Goal: Information Seeking & Learning: Learn about a topic

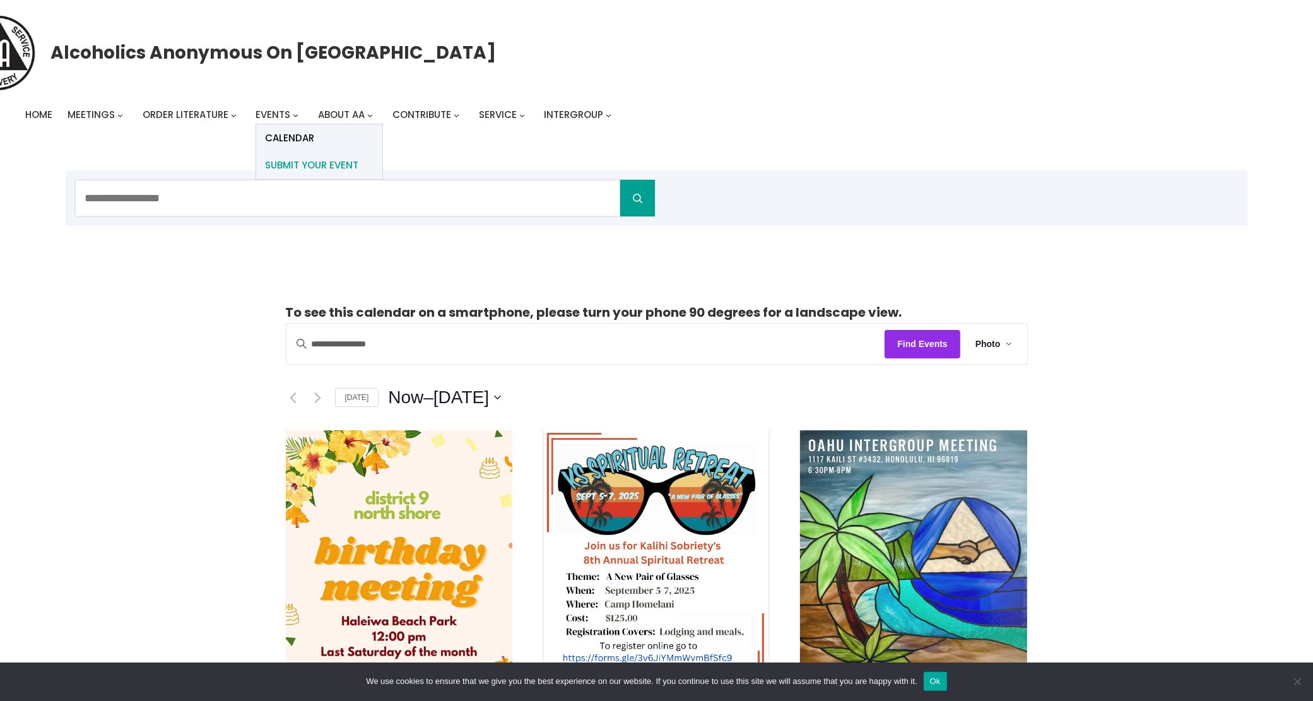
click at [293, 159] on span "Submit Your Event" at bounding box center [312, 166] width 93 height 18
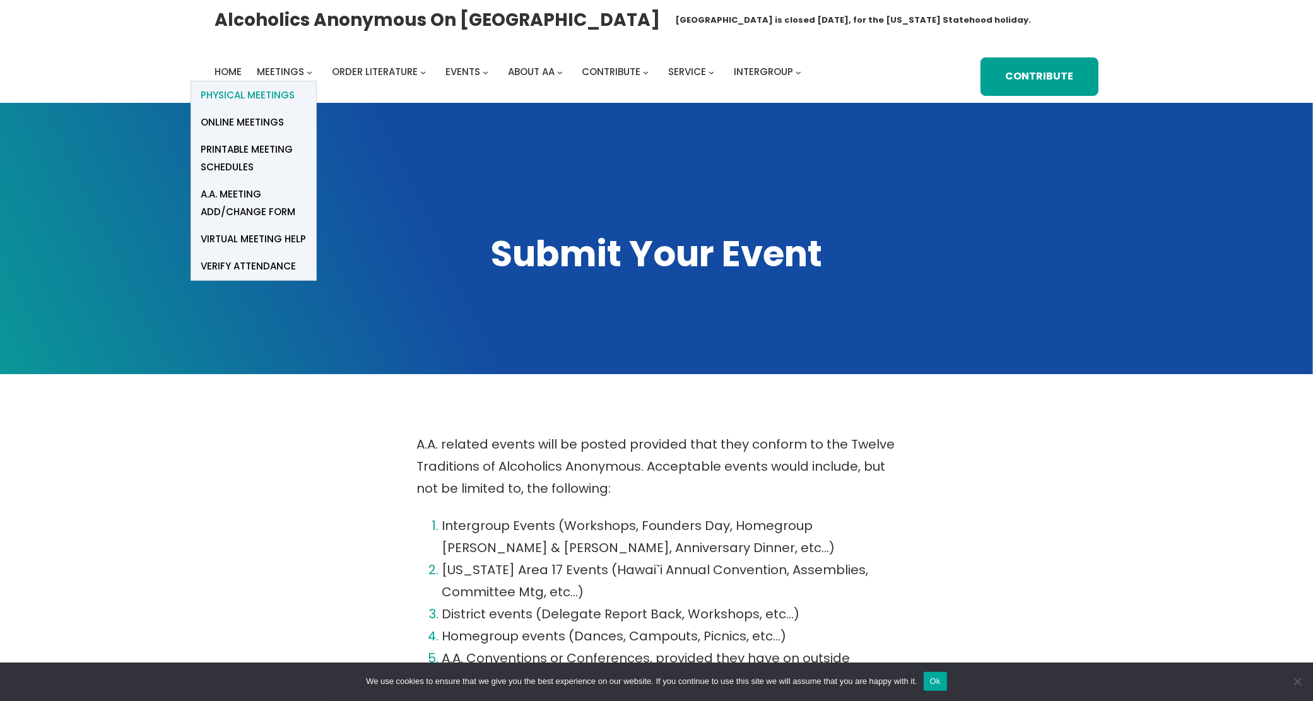
click at [269, 93] on span "Physical Meetings" at bounding box center [248, 95] width 94 height 18
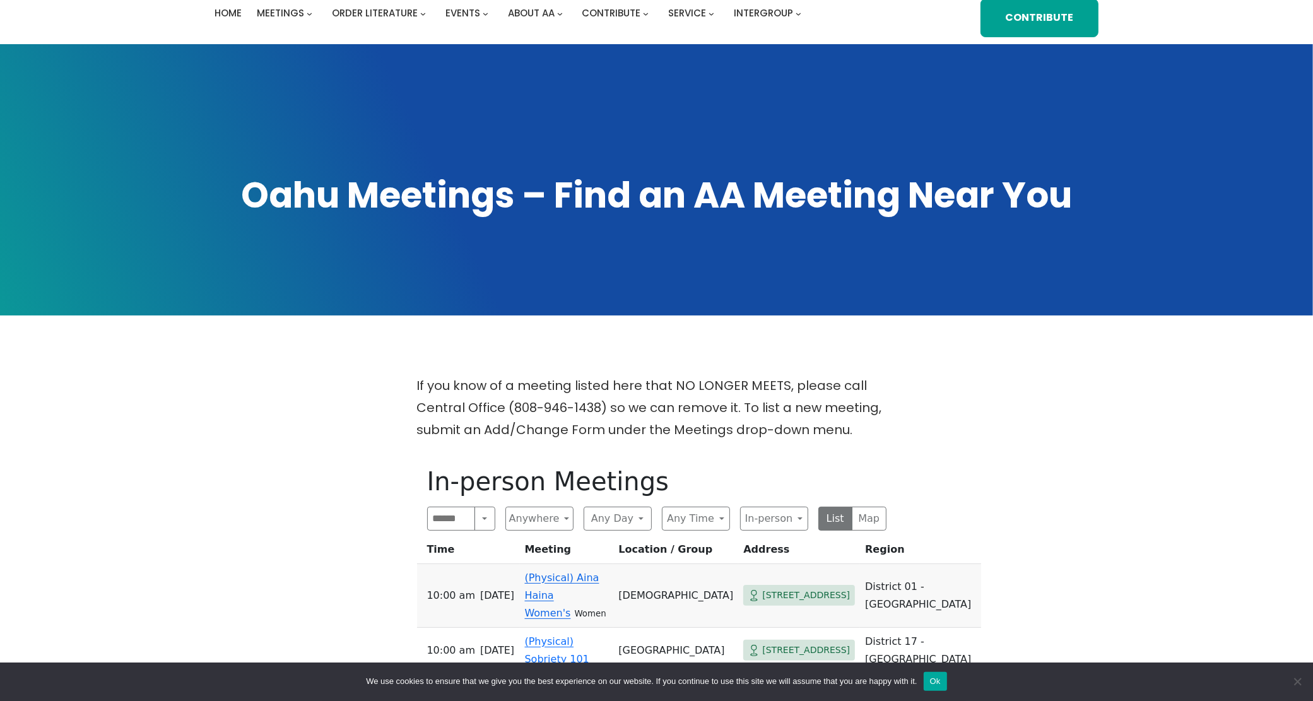
scroll to position [316, 0]
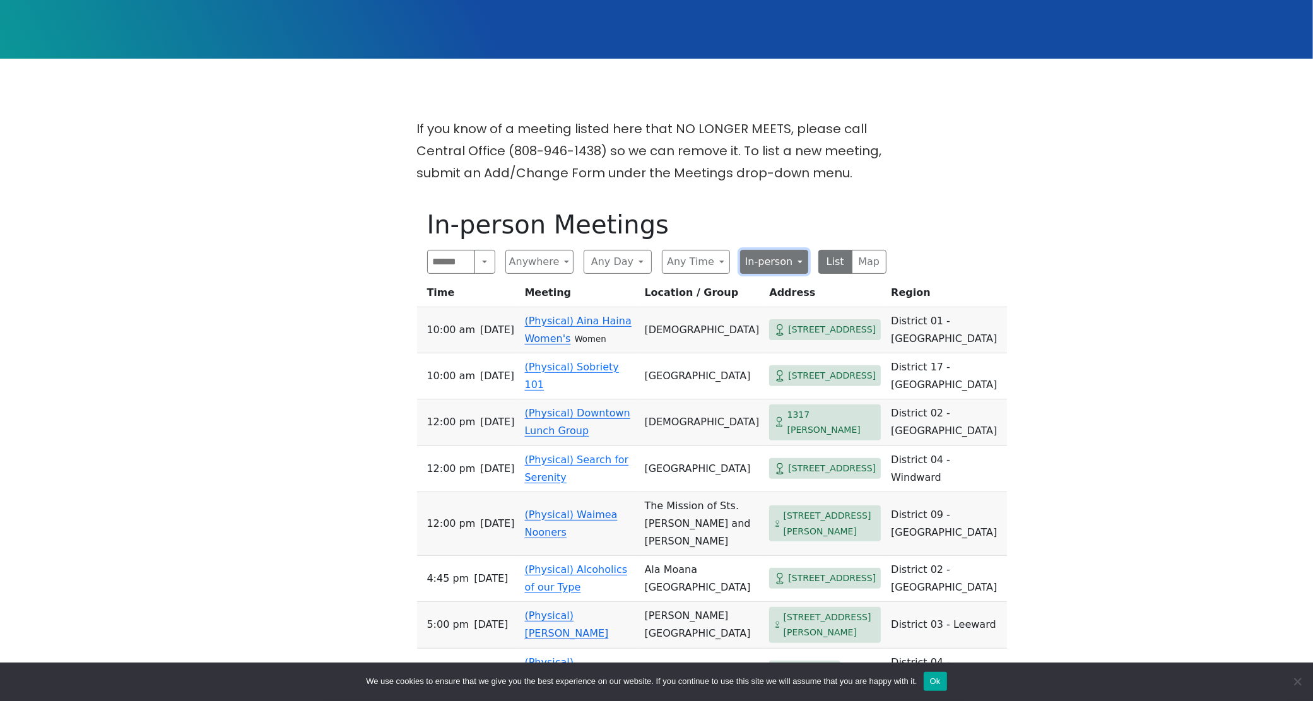
click at [797, 266] on button "In-person" at bounding box center [774, 262] width 68 height 24
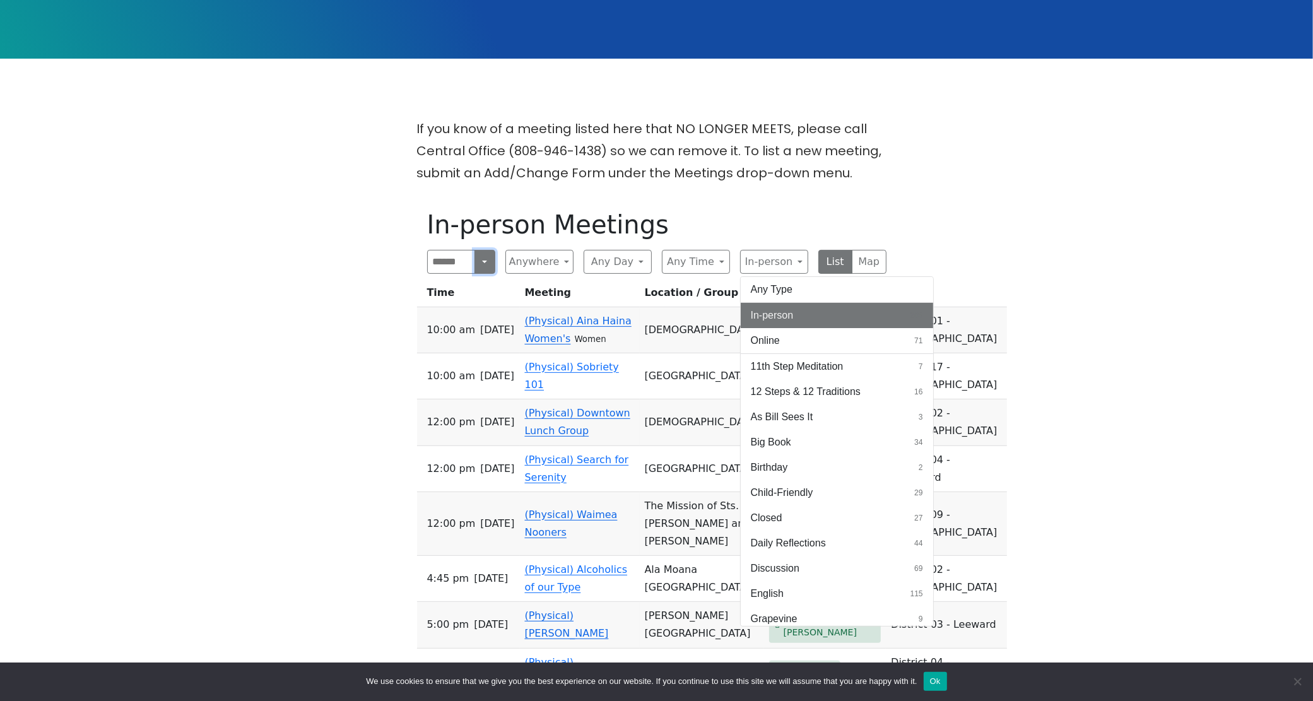
click at [480, 266] on button "Search" at bounding box center [485, 262] width 20 height 24
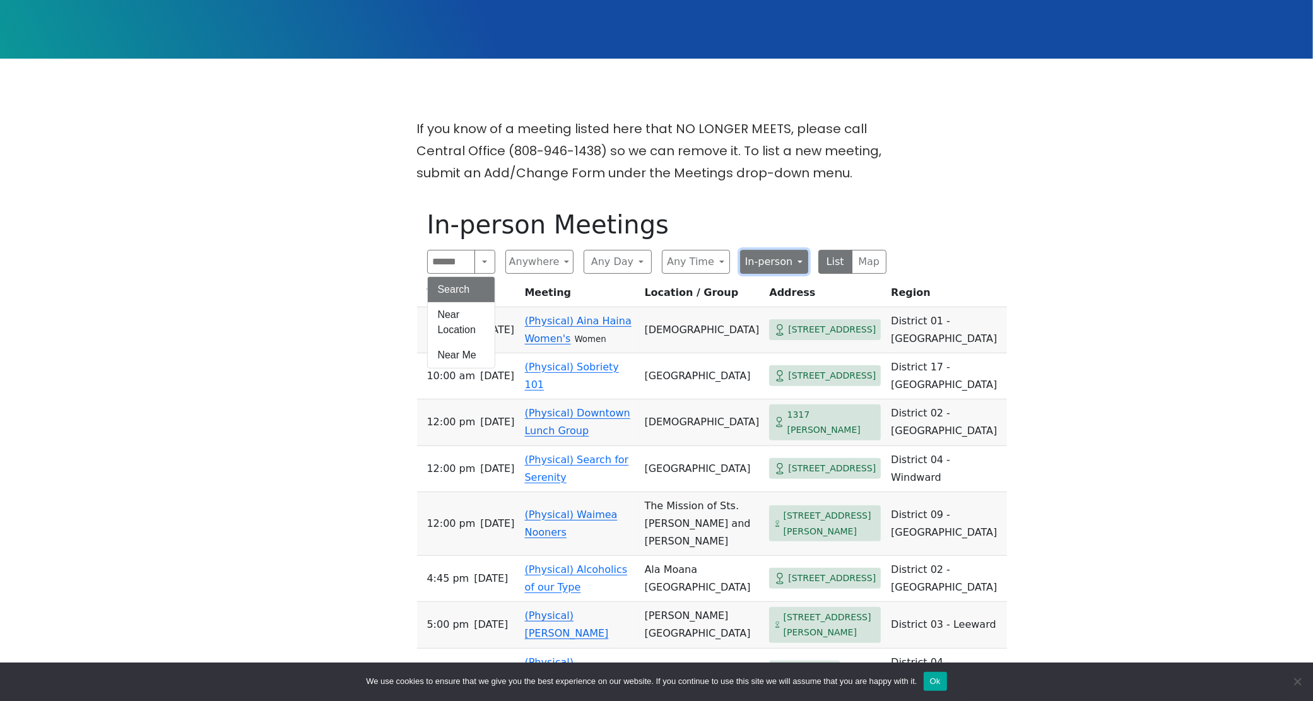
click at [796, 263] on button "In-person" at bounding box center [774, 262] width 68 height 24
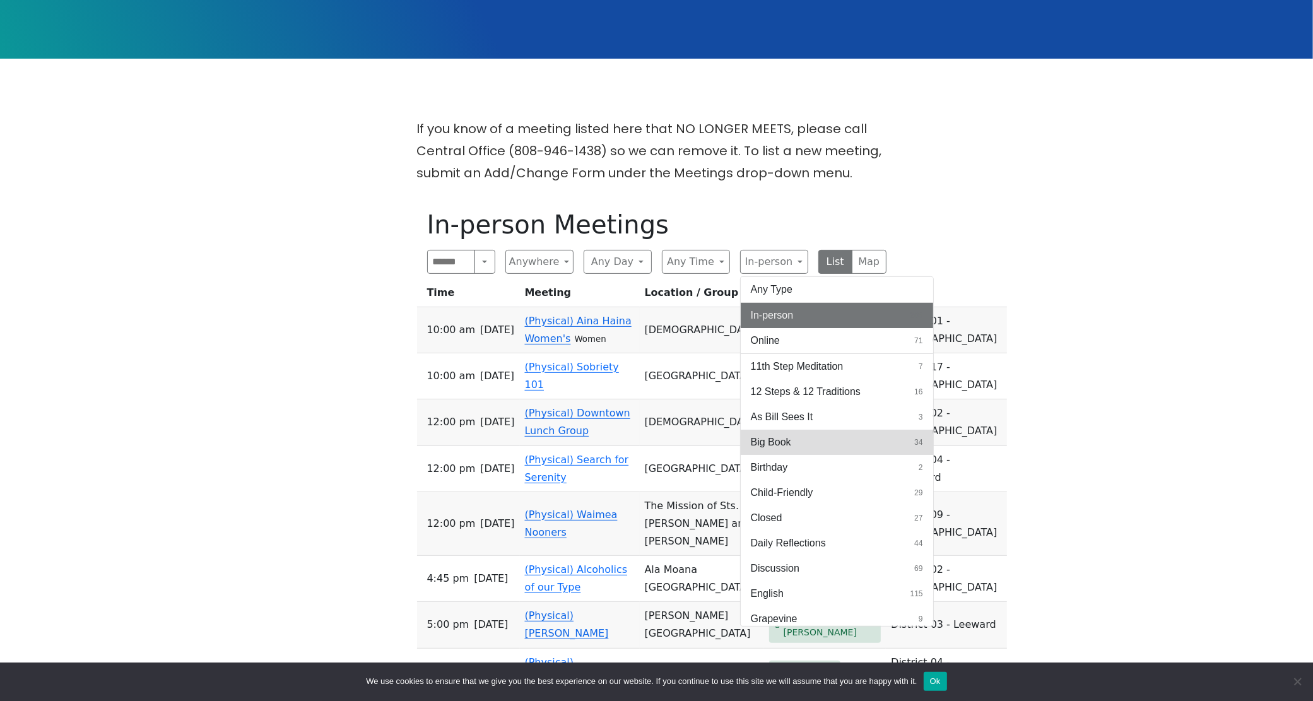
click at [802, 446] on button "Big Book 34" at bounding box center [837, 442] width 193 height 25
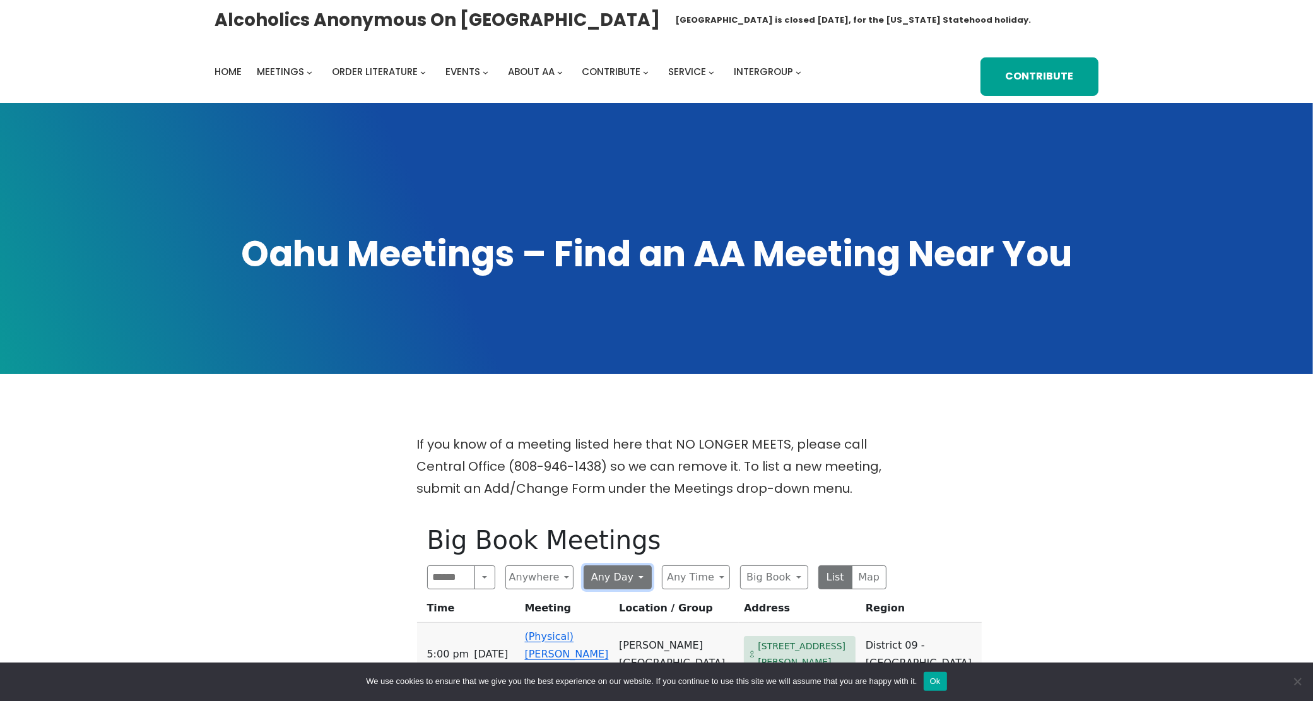
click at [630, 579] on button "Any Day" at bounding box center [618, 578] width 68 height 24
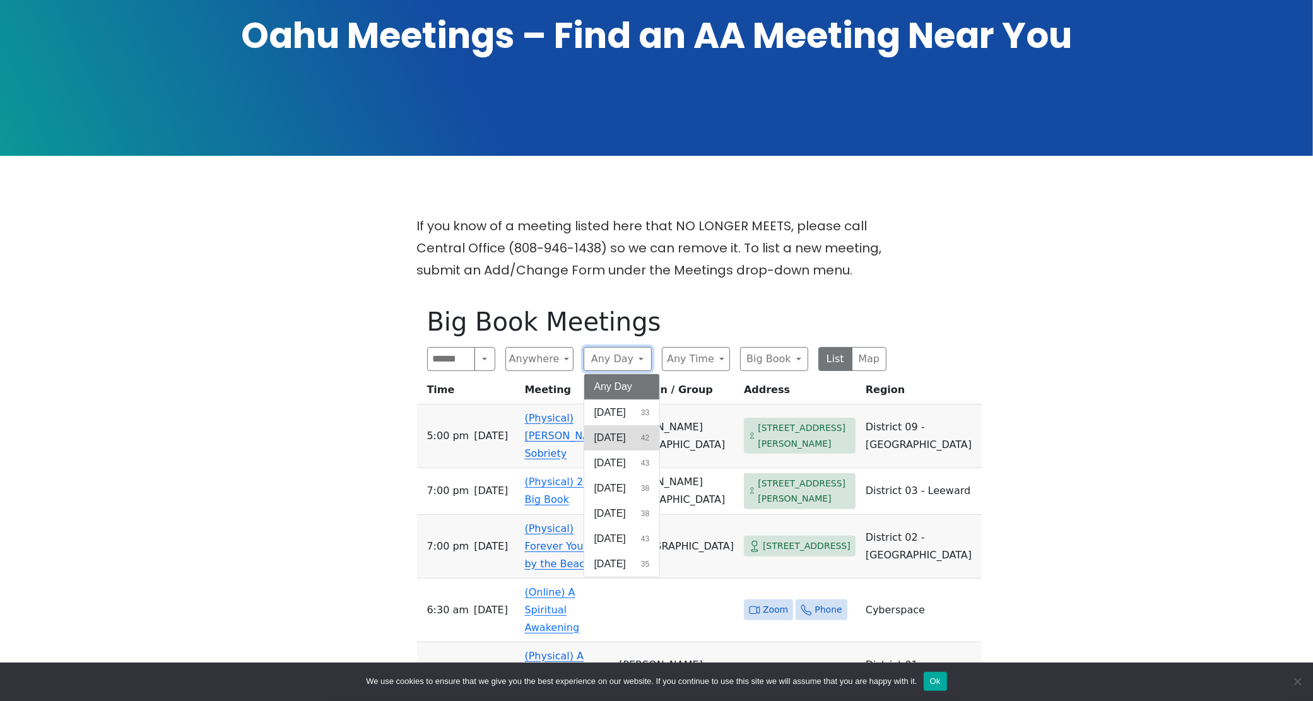
scroll to position [237, 0]
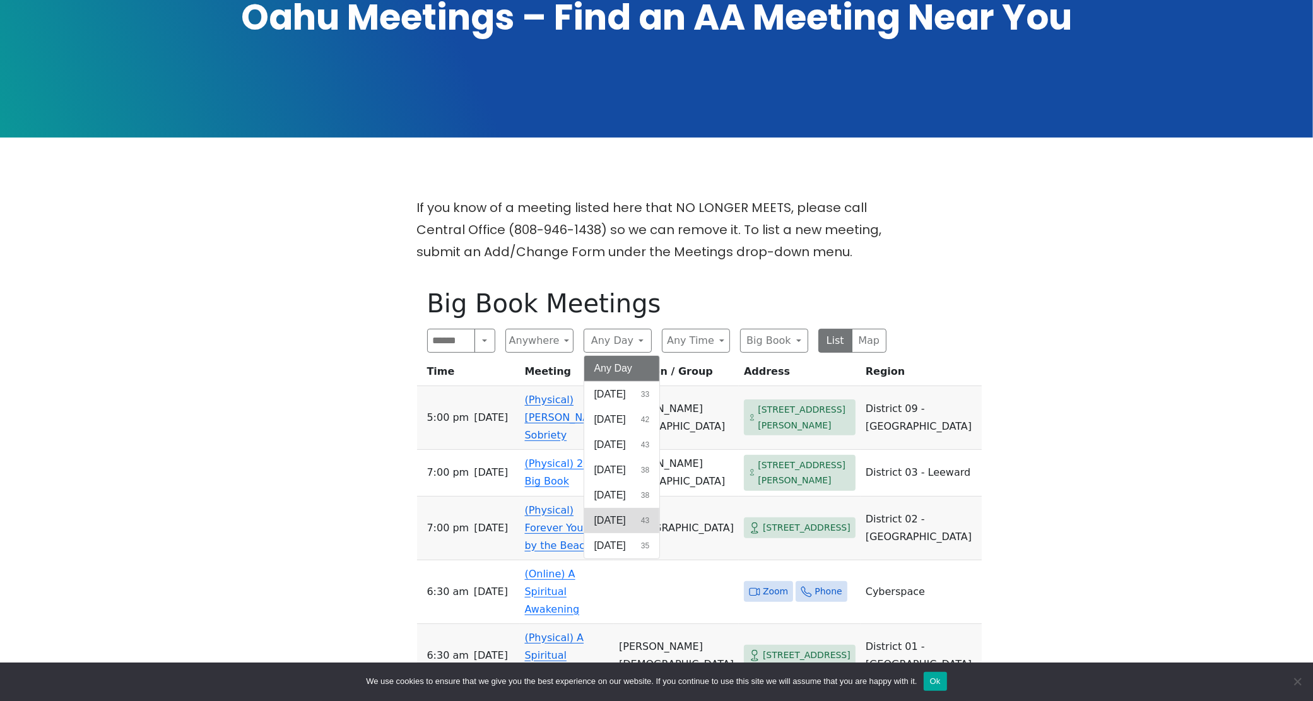
click at [639, 528] on button "Friday 43" at bounding box center [622, 520] width 76 height 25
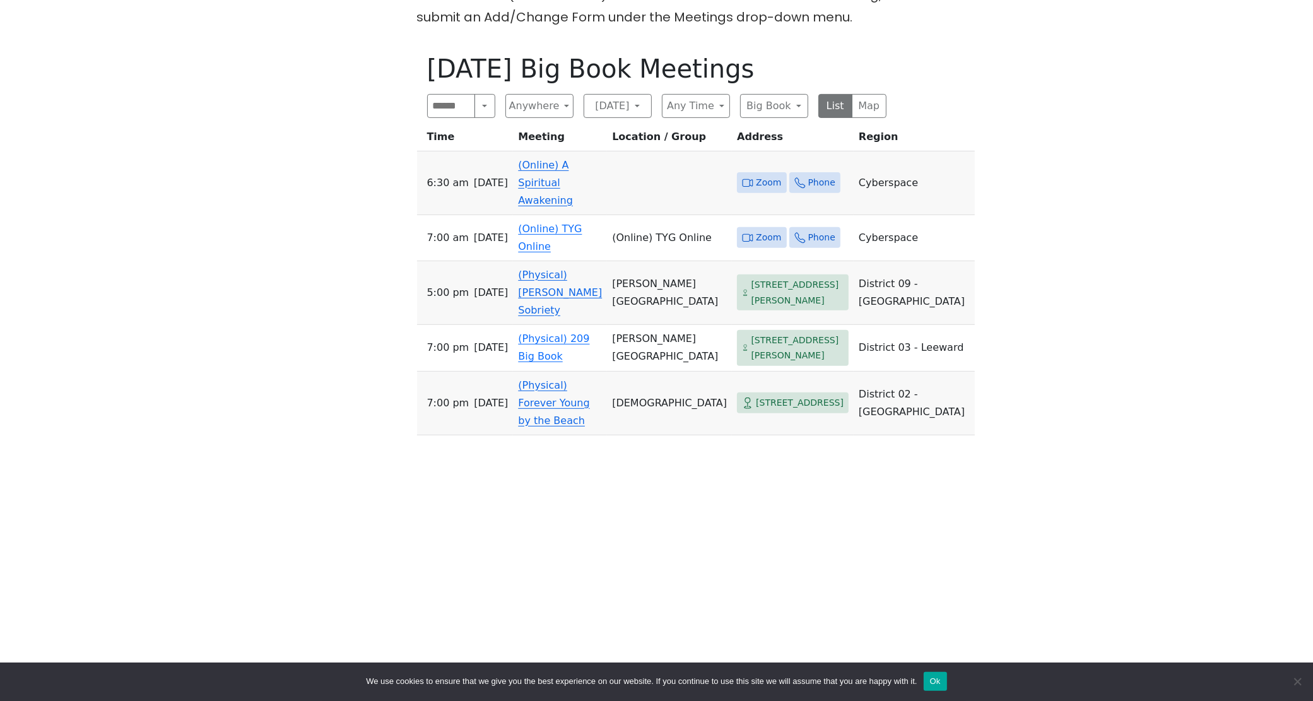
scroll to position [473, 0]
click at [628, 109] on button "[DATE]" at bounding box center [618, 104] width 68 height 24
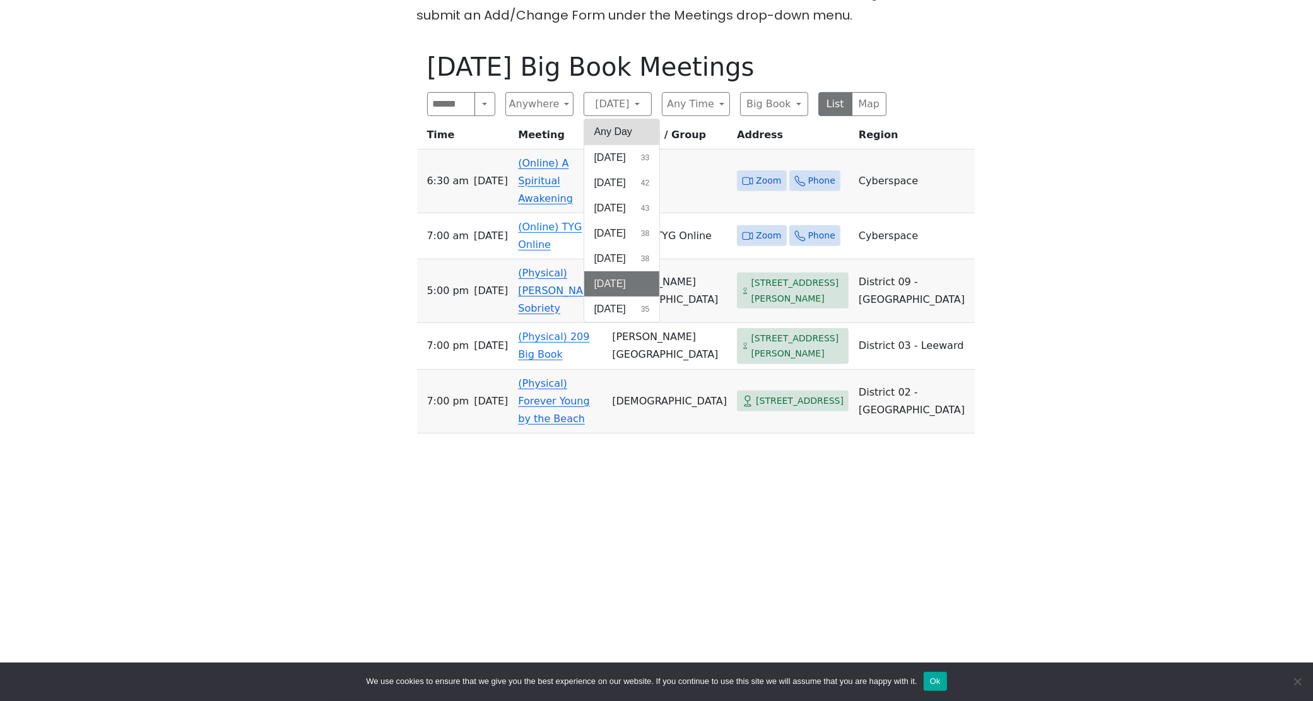
click at [633, 130] on button "Any Day" at bounding box center [622, 131] width 76 height 25
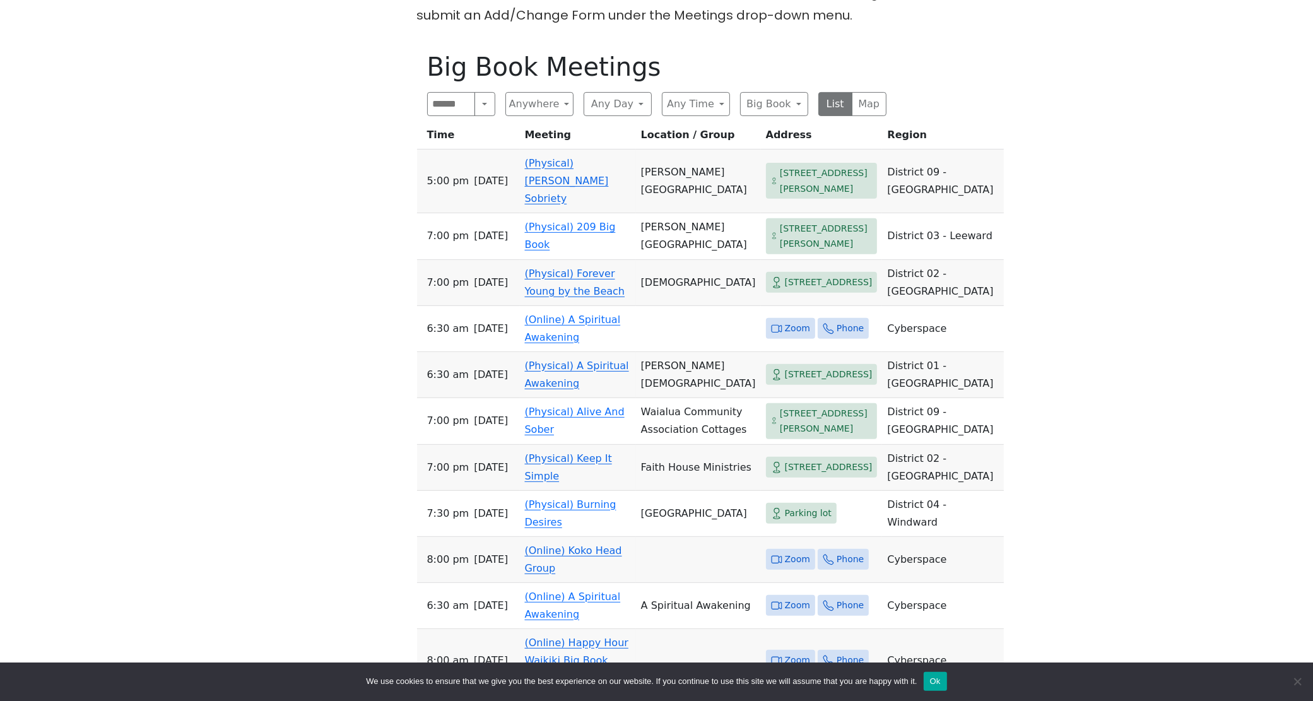
click at [569, 389] on link "(Physical) A Spiritual Awakening" at bounding box center [577, 375] width 104 height 30
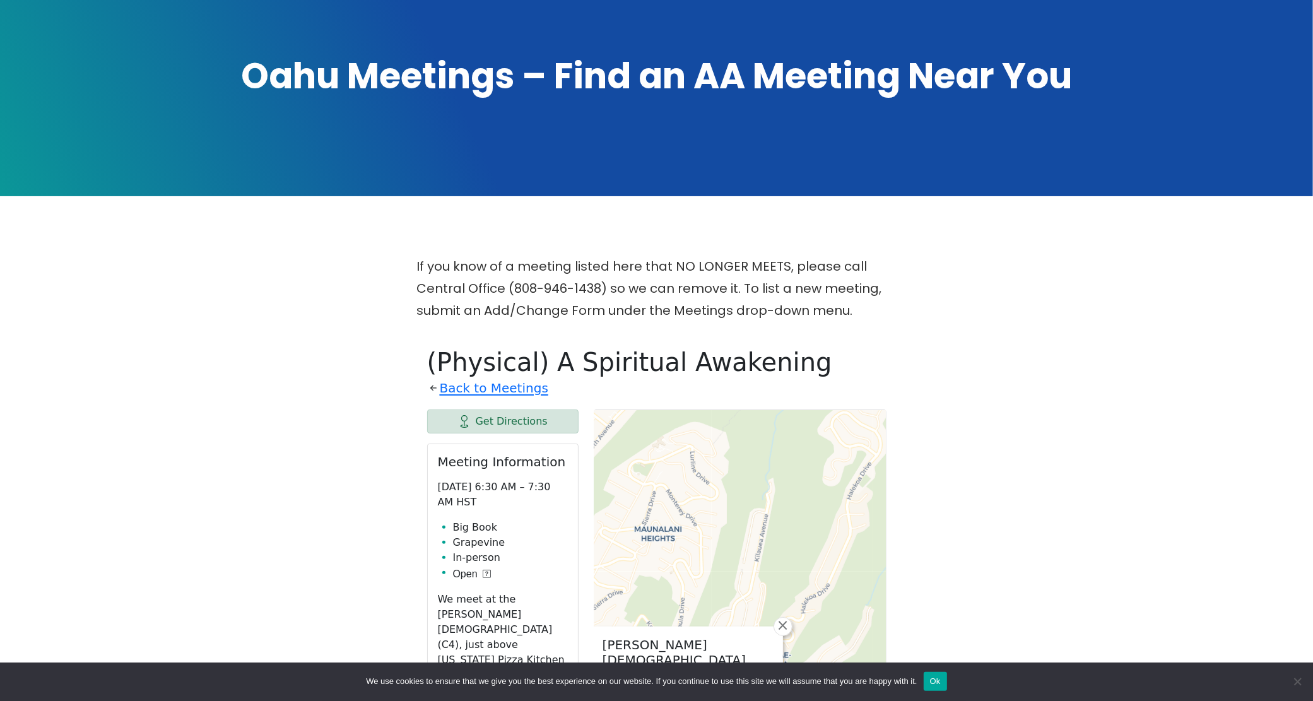
scroll to position [121, 0]
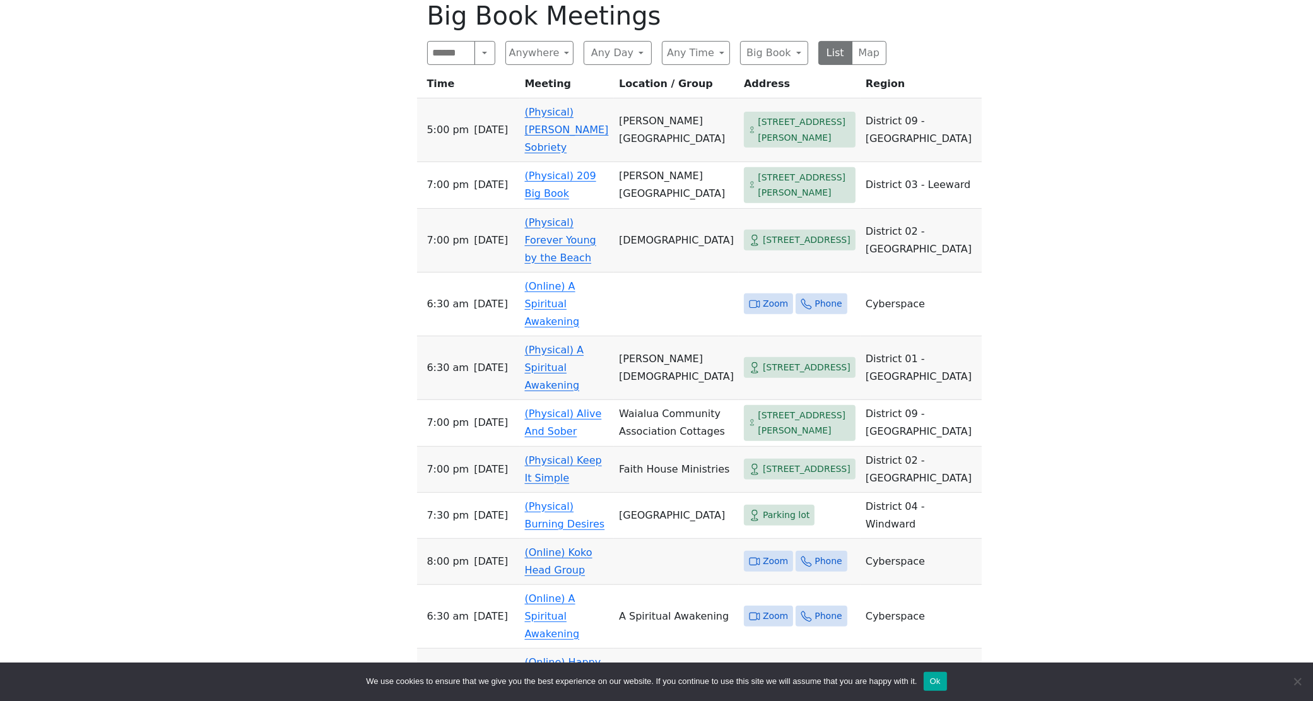
scroll to position [552, 0]
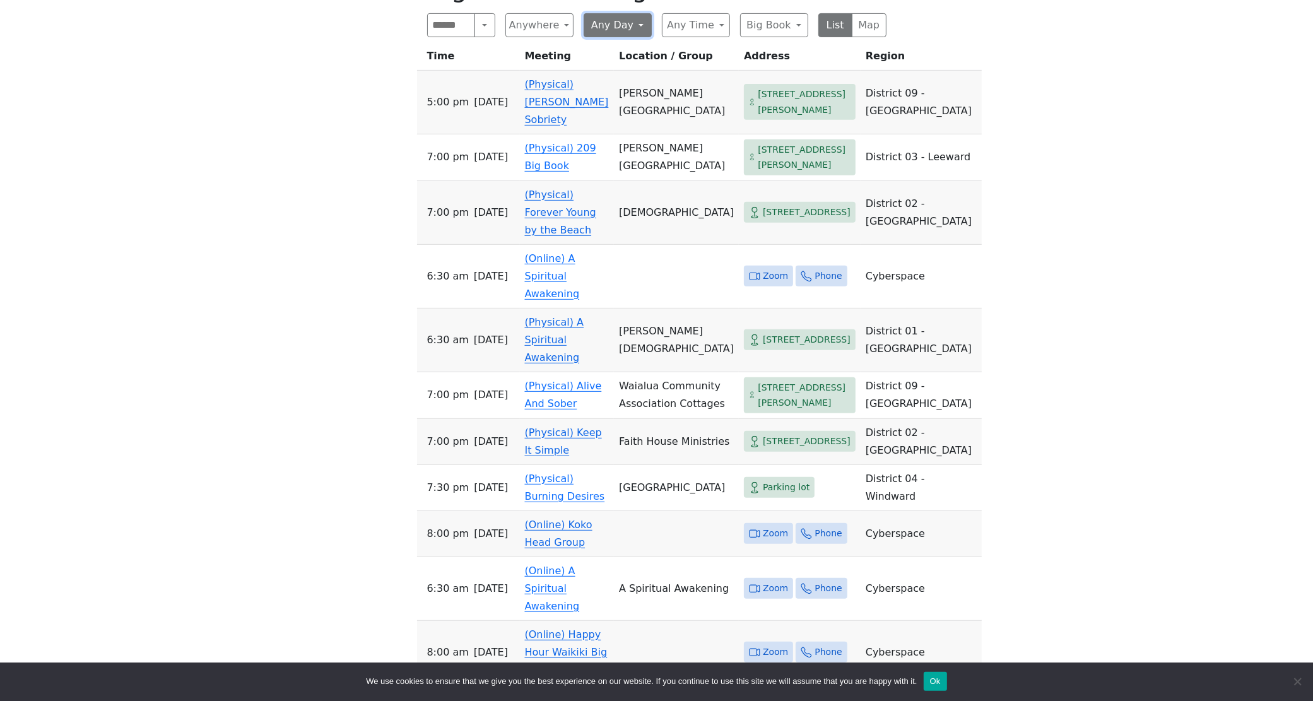
click at [648, 20] on button "Any Day" at bounding box center [618, 25] width 68 height 24
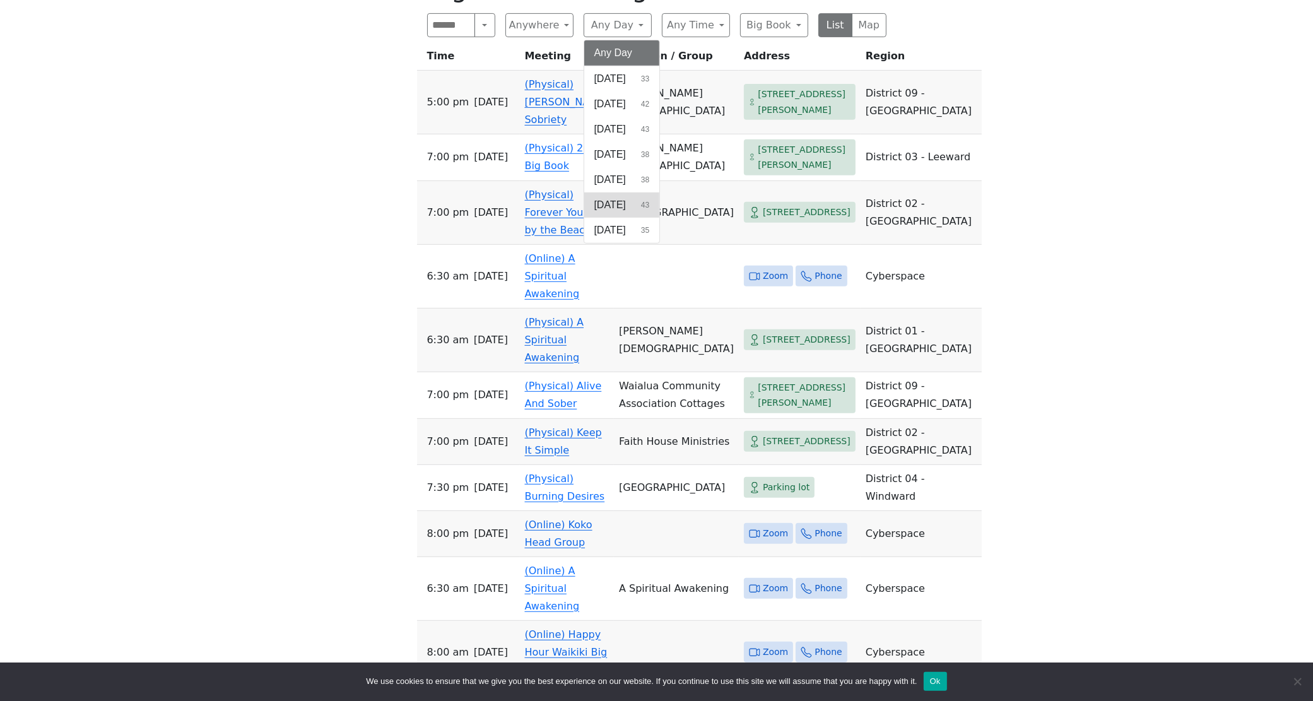
click at [633, 197] on button "Friday 43" at bounding box center [622, 205] width 76 height 25
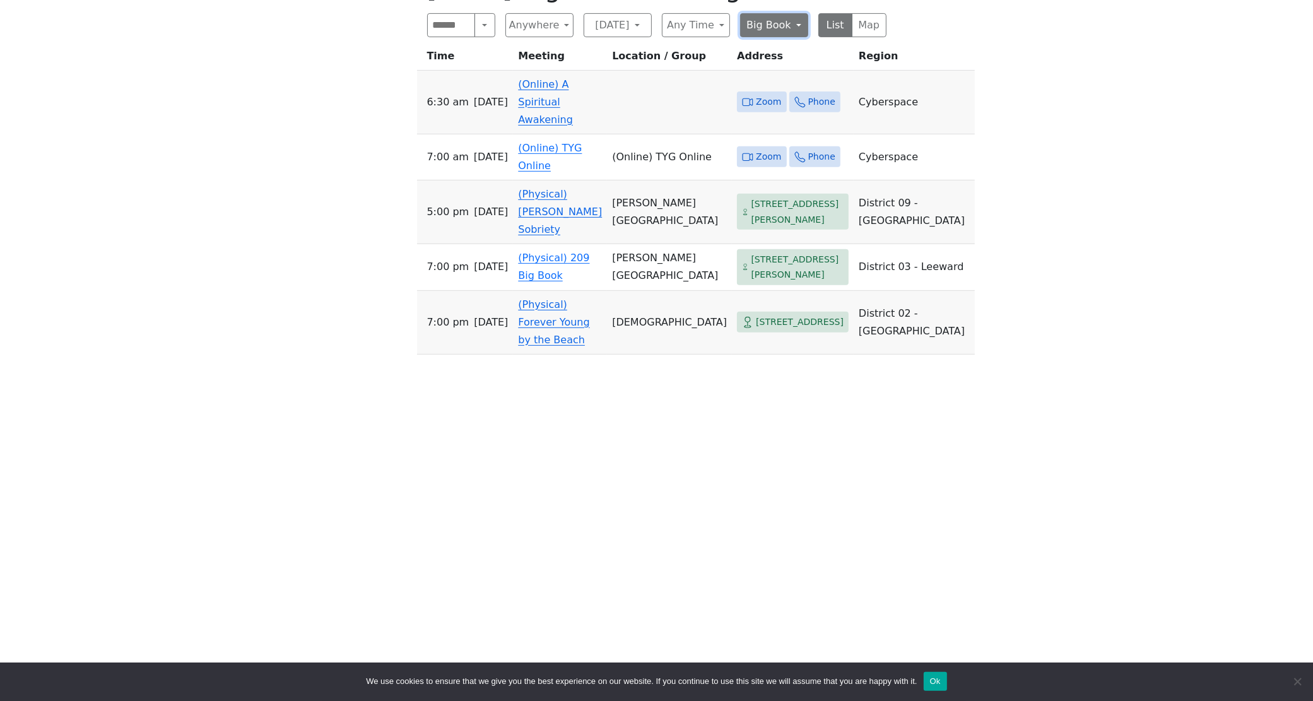
click at [798, 21] on button "Big Book" at bounding box center [774, 25] width 68 height 24
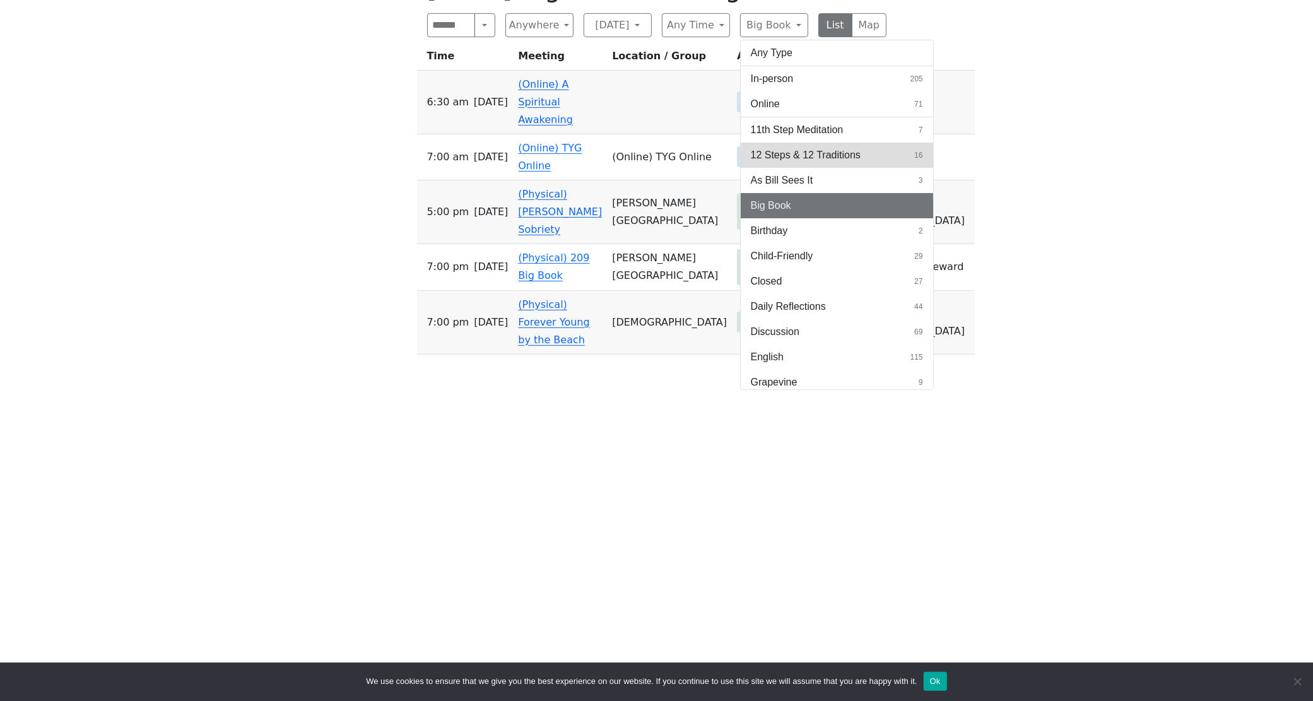
click at [812, 157] on span "12 Steps & 12 Traditions" at bounding box center [806, 155] width 110 height 15
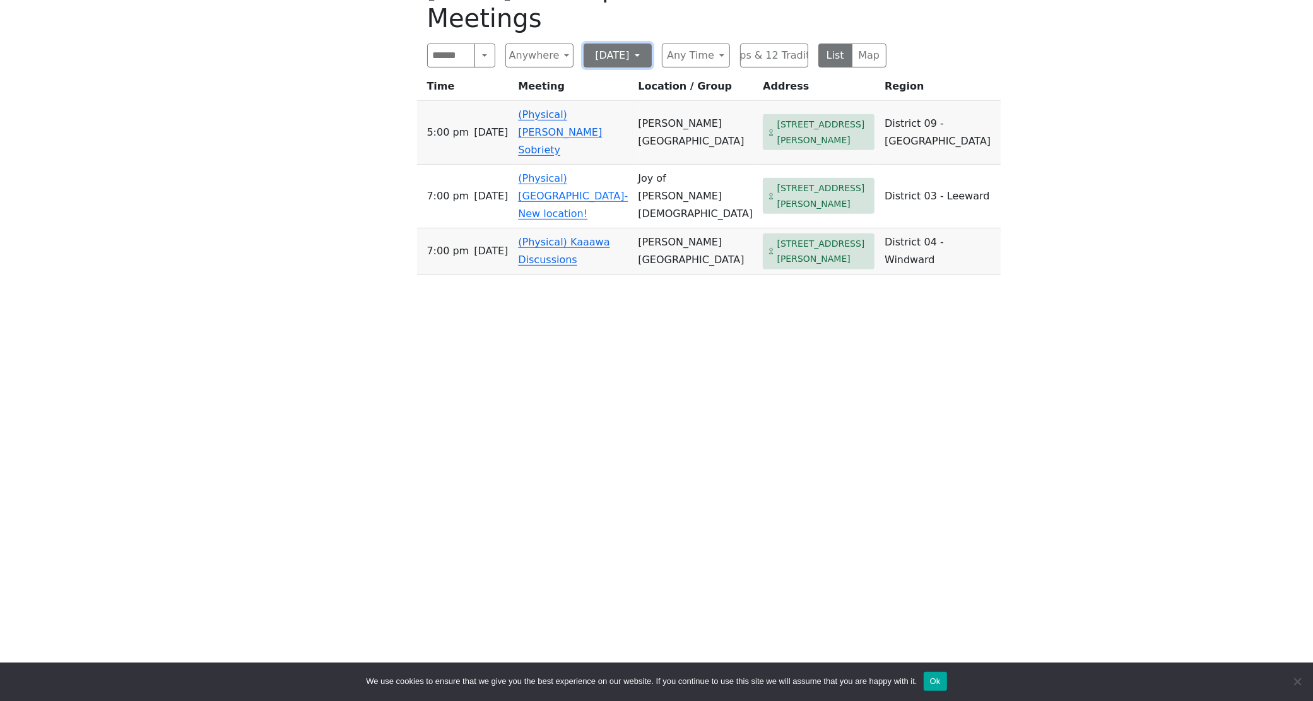
click at [633, 44] on button "[DATE]" at bounding box center [618, 56] width 68 height 24
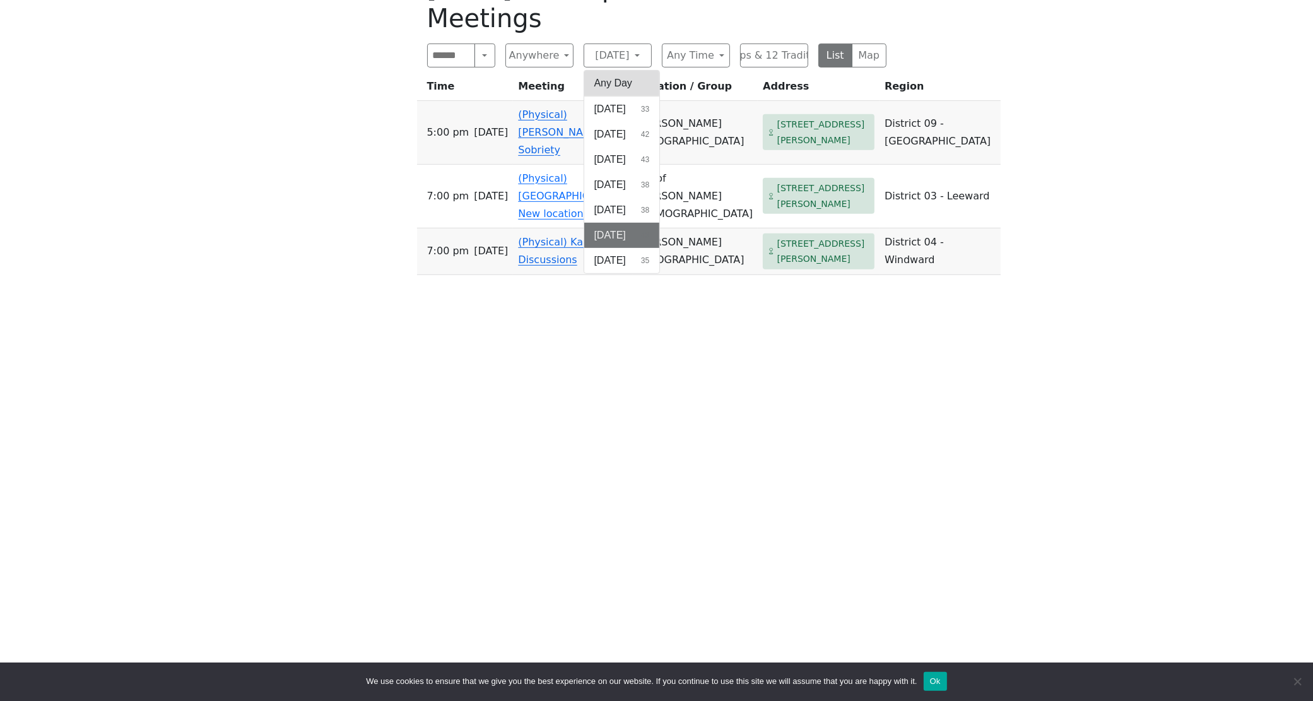
click at [620, 71] on button "Any Day" at bounding box center [622, 83] width 76 height 25
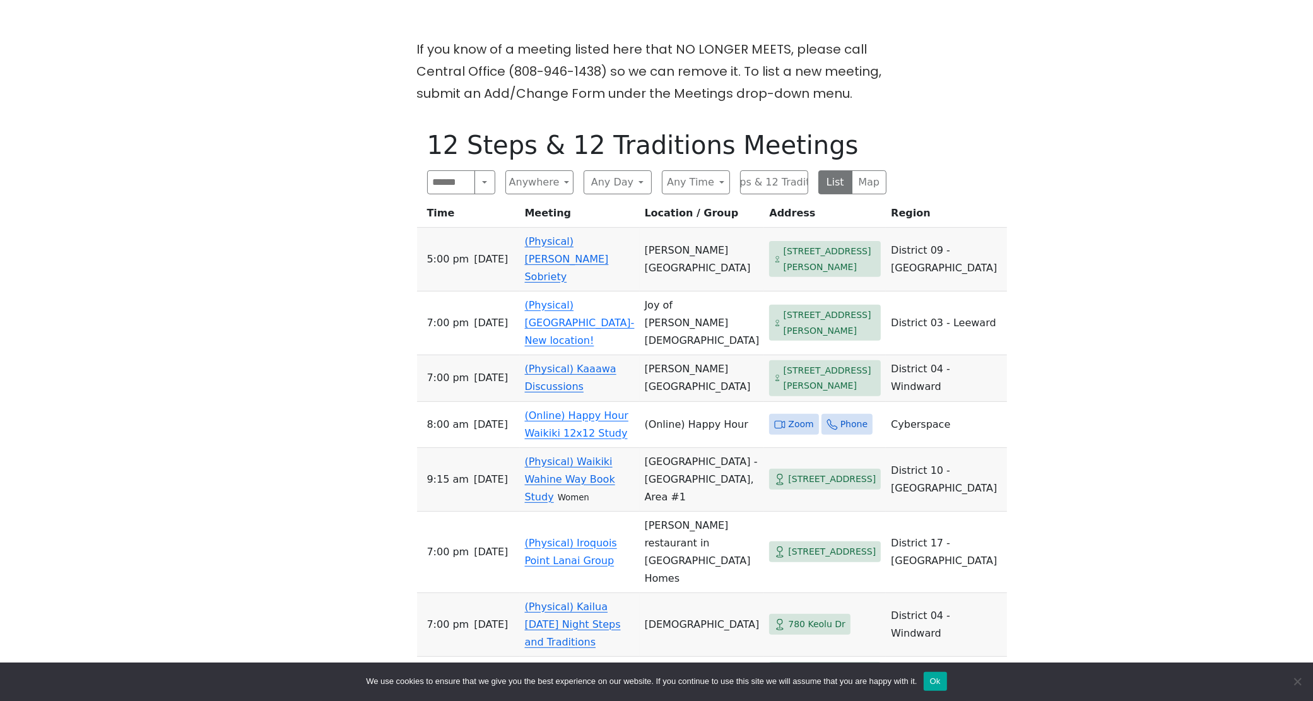
scroll to position [394, 0]
click at [781, 183] on button "12 Steps & 12 Traditions" at bounding box center [774, 183] width 68 height 24
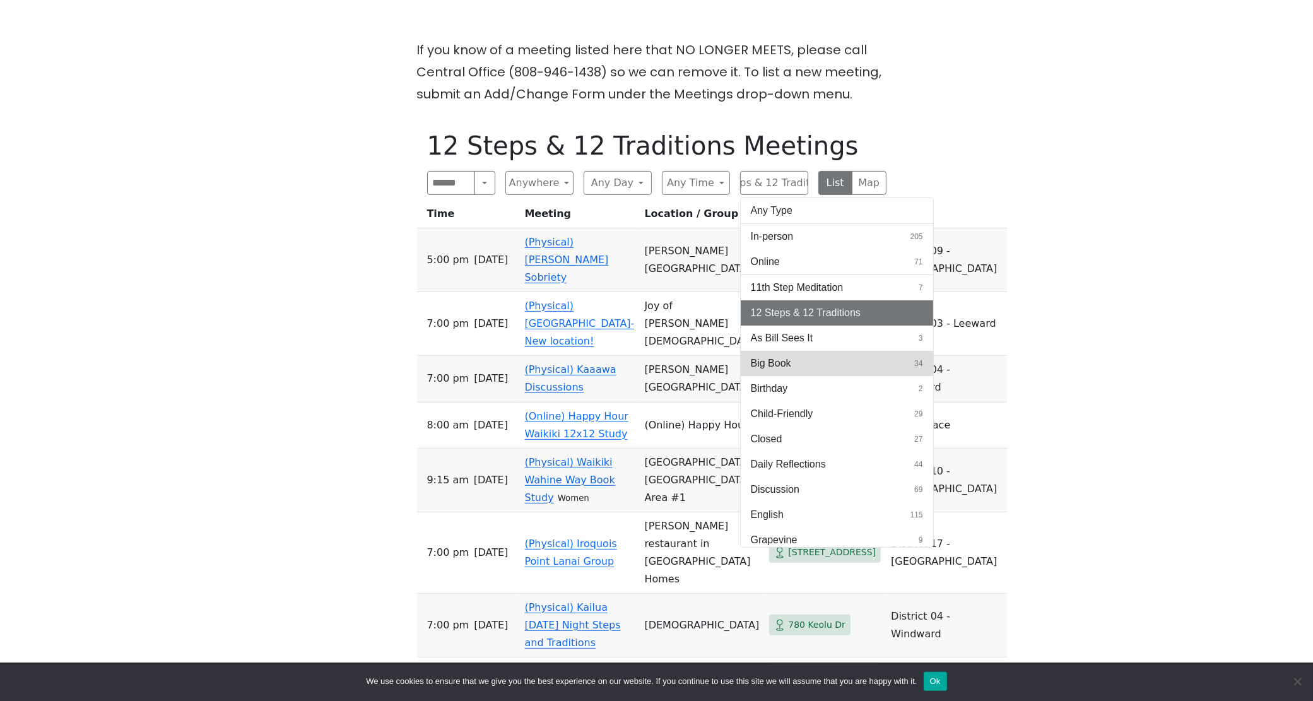
click at [791, 367] on span "Big Book" at bounding box center [771, 363] width 40 height 15
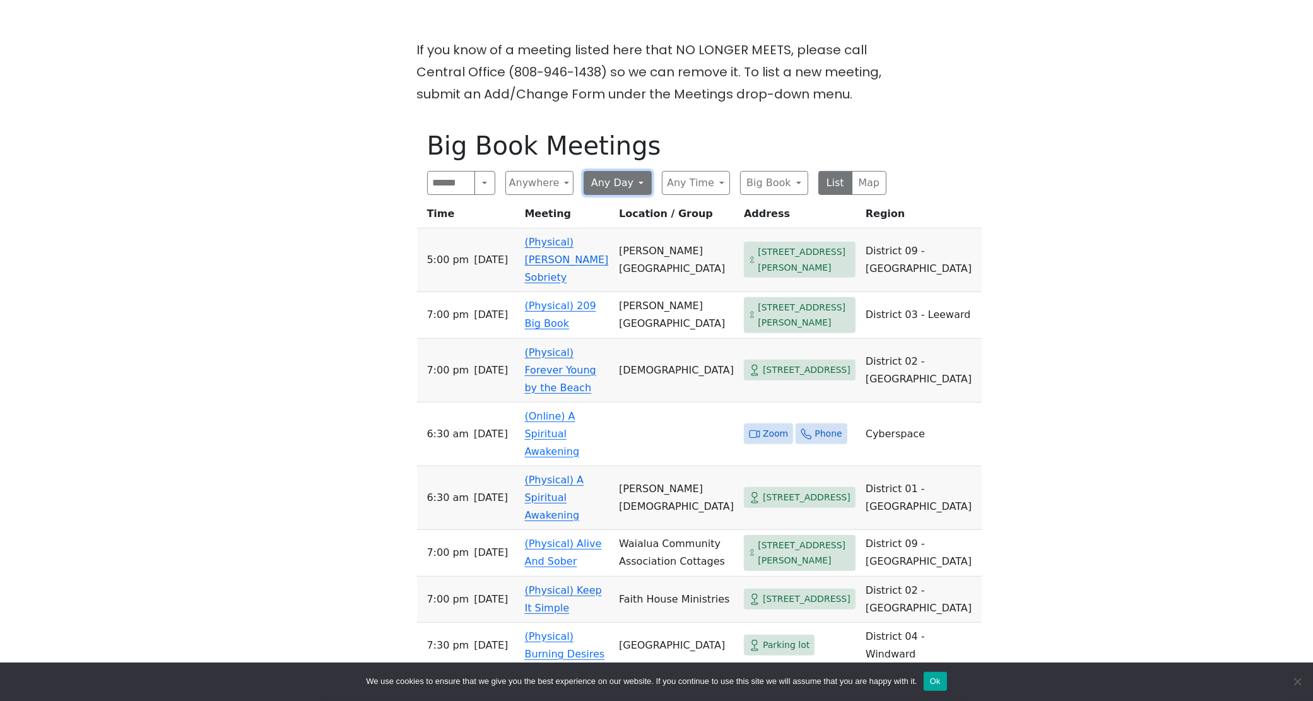
click at [633, 191] on button "Any Day" at bounding box center [618, 183] width 68 height 24
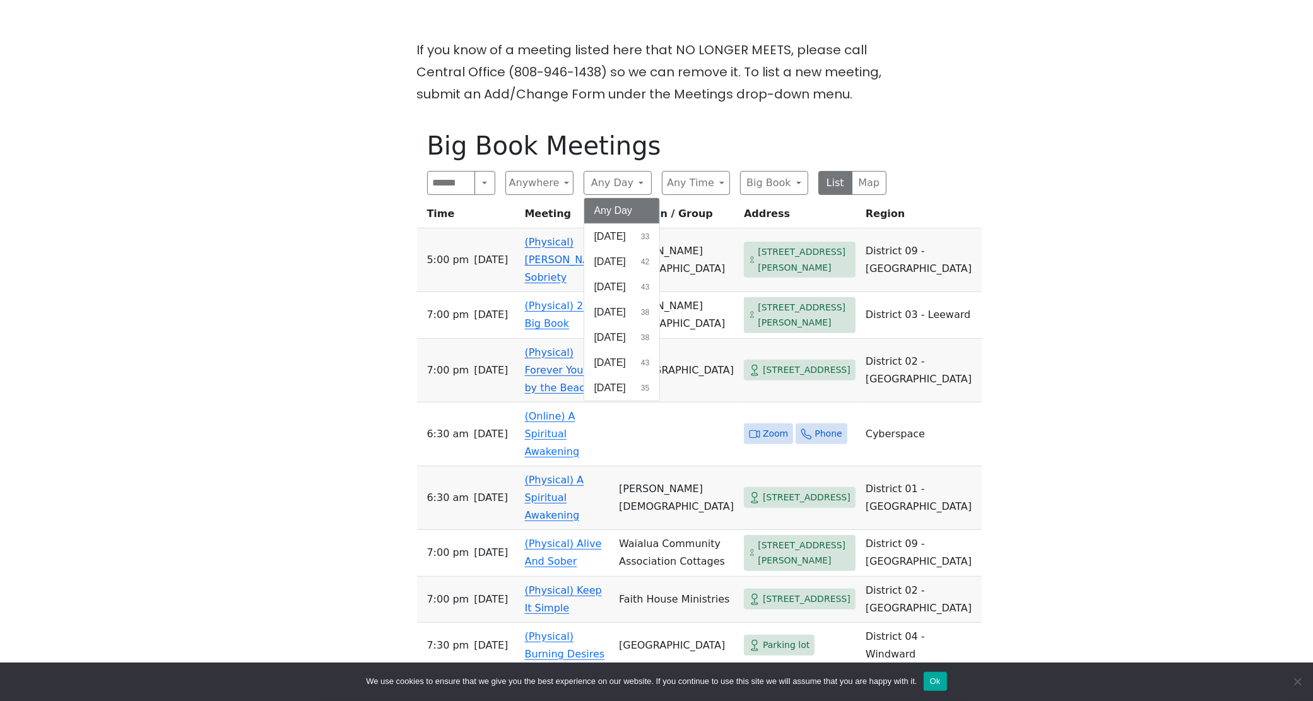
click at [629, 210] on button "Any Day" at bounding box center [622, 210] width 76 height 25
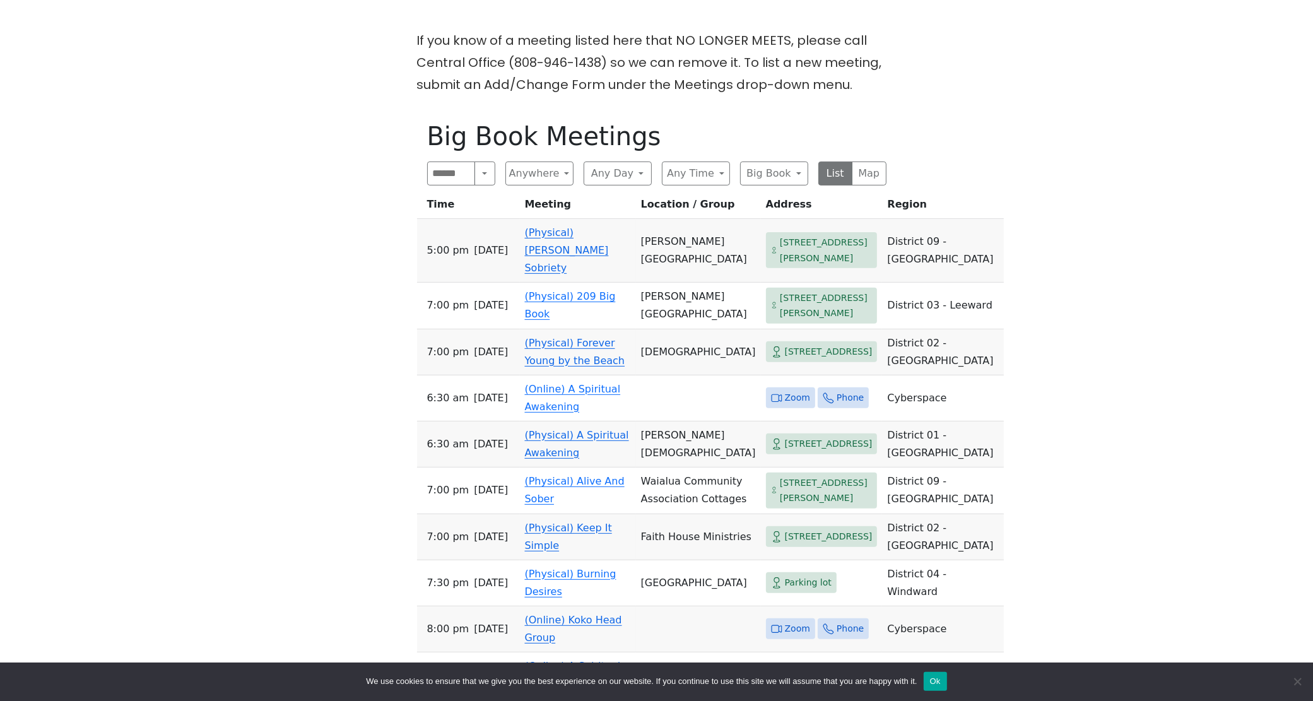
scroll to position [394, 0]
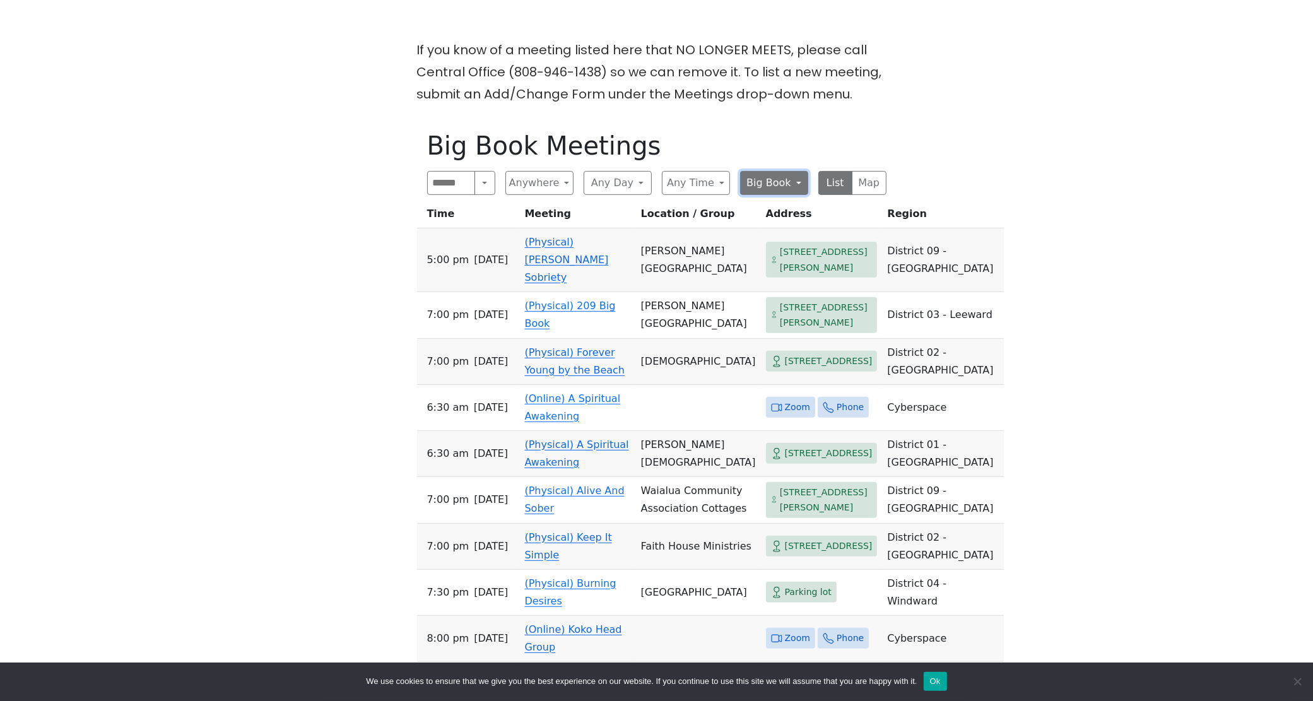
click at [800, 184] on button "Big Book" at bounding box center [774, 183] width 68 height 24
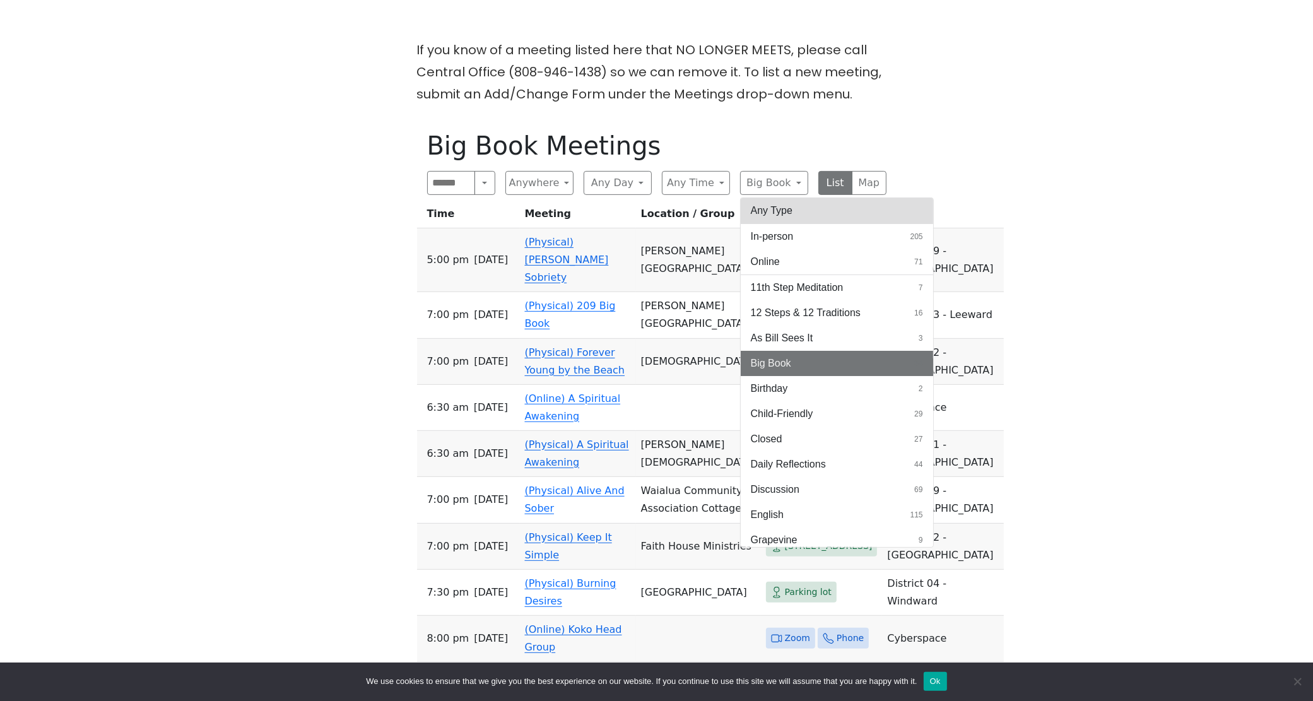
click at [800, 209] on button "Any Type" at bounding box center [837, 210] width 193 height 25
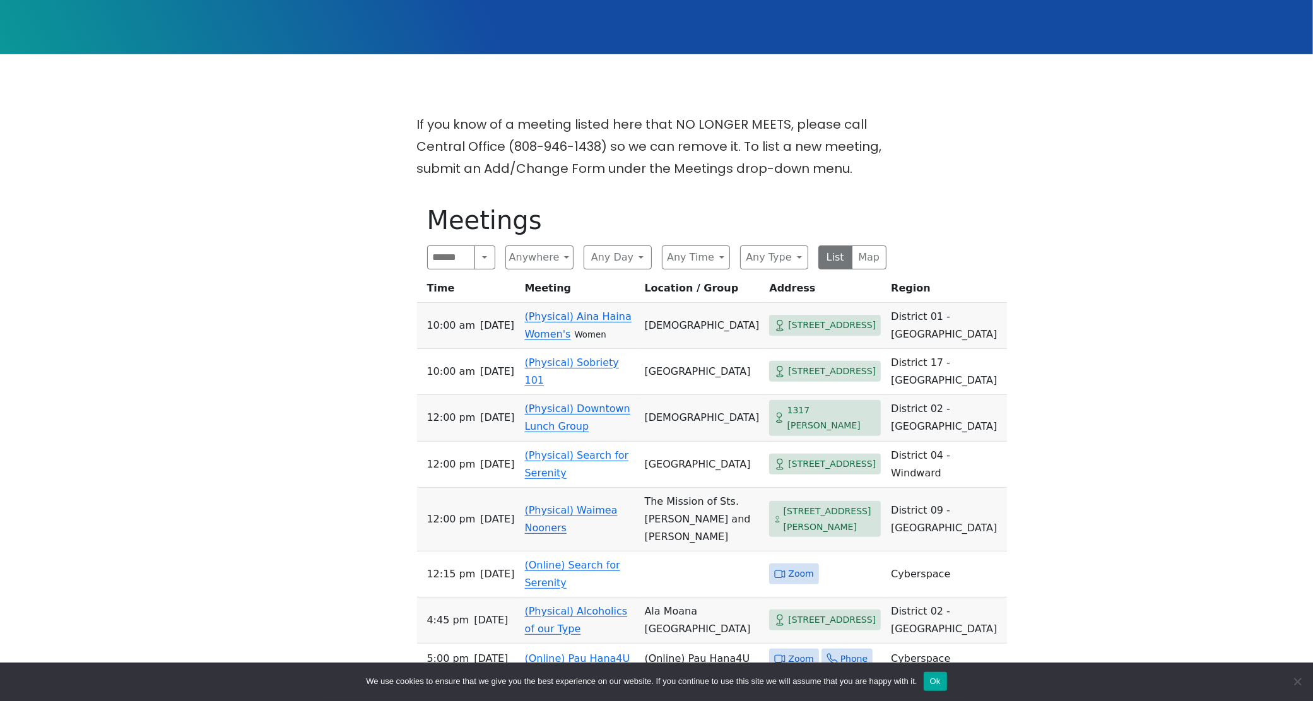
scroll to position [237, 0]
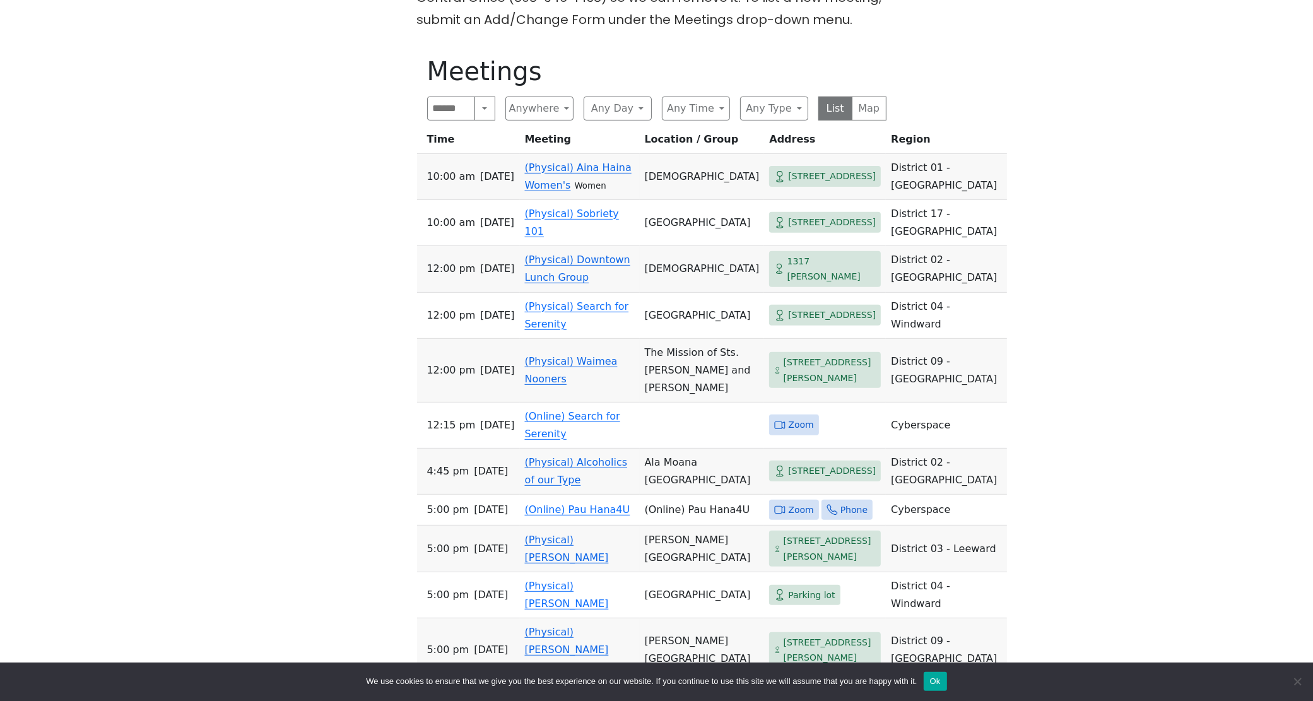
scroll to position [473, 0]
